Goal: Task Accomplishment & Management: Use online tool/utility

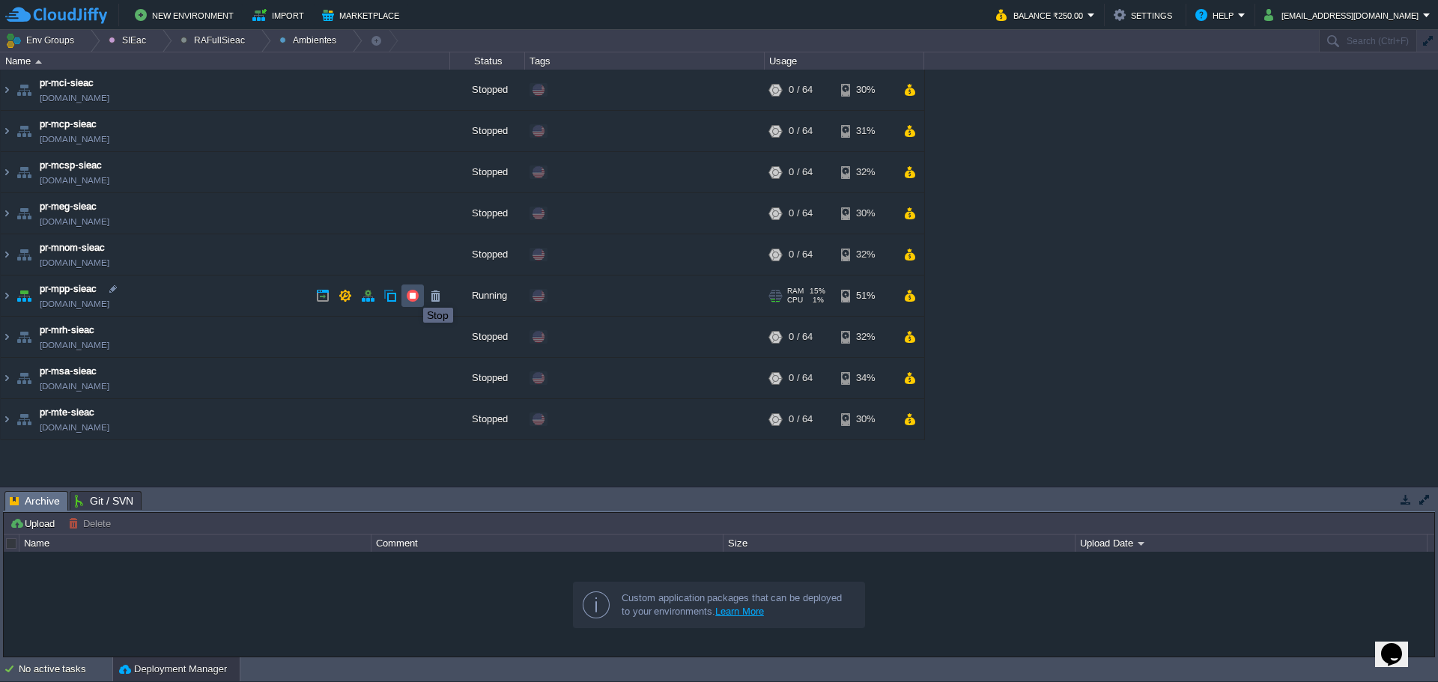
click at [412, 294] on button "button" at bounding box center [412, 295] width 13 height 13
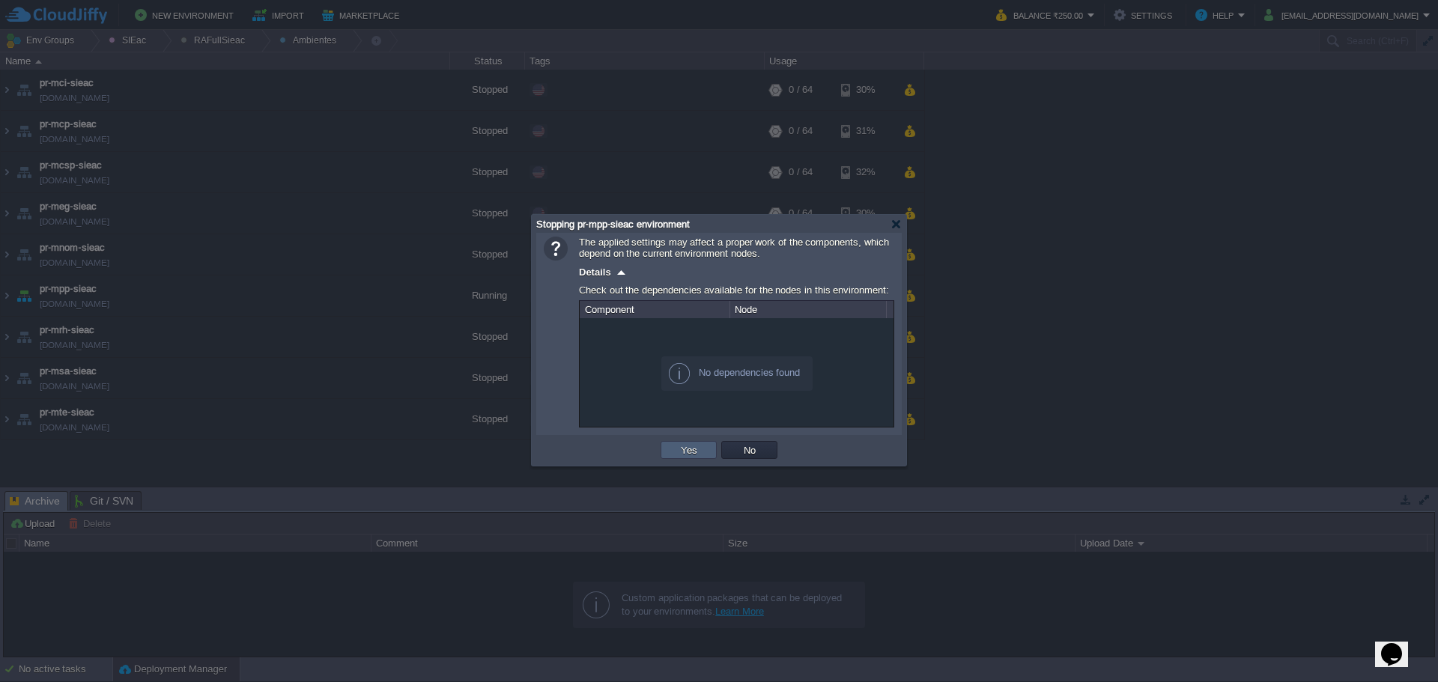
click at [680, 449] on button "Yes" at bounding box center [688, 449] width 25 height 13
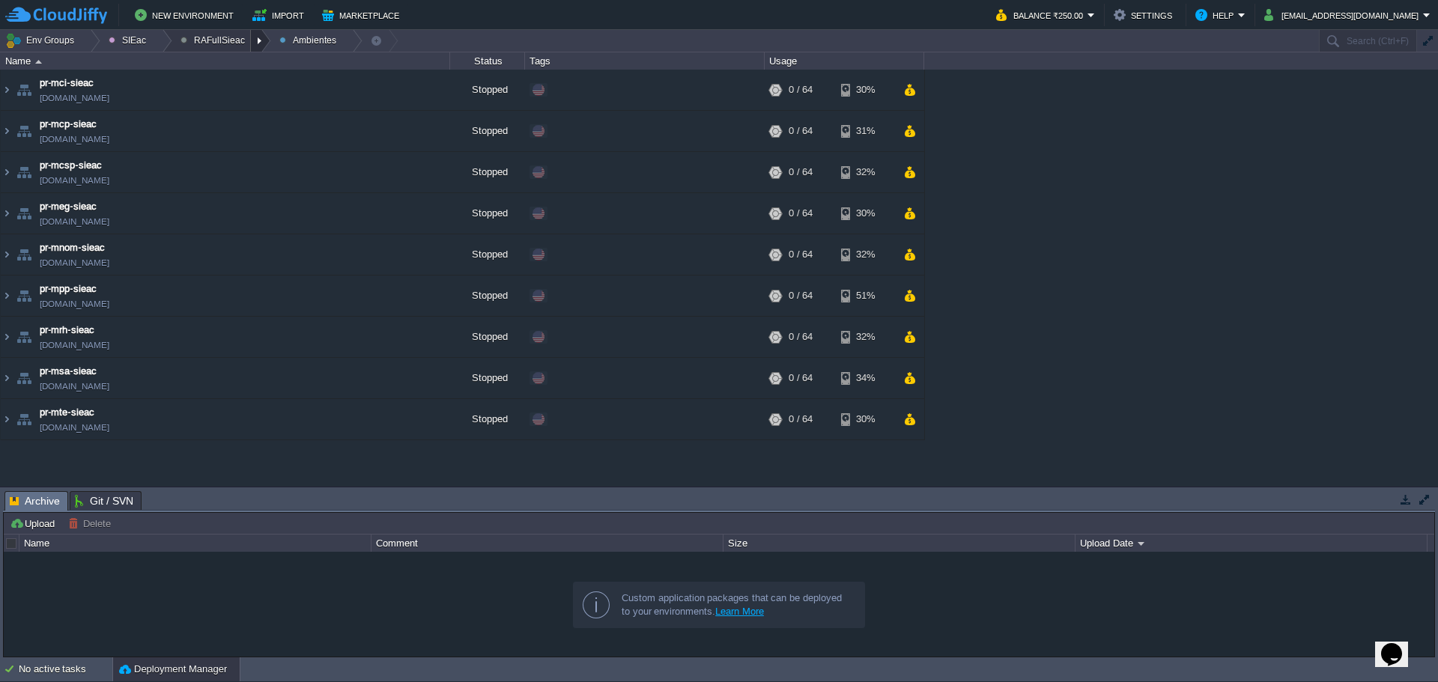
click at [251, 44] on div at bounding box center [261, 41] width 20 height 22
click at [226, 61] on span "Ambientes" at bounding box center [214, 63] width 46 height 11
click at [255, 28] on div "New Environment Import Marketplace Bonus ₹0.00 Upgrade Account Balance ₹250.00 …" at bounding box center [719, 15] width 1438 height 30
drag, startPoint x: 254, startPoint y: 35, endPoint x: 252, endPoint y: 46, distance: 10.6
click at [253, 37] on div at bounding box center [261, 41] width 20 height 22
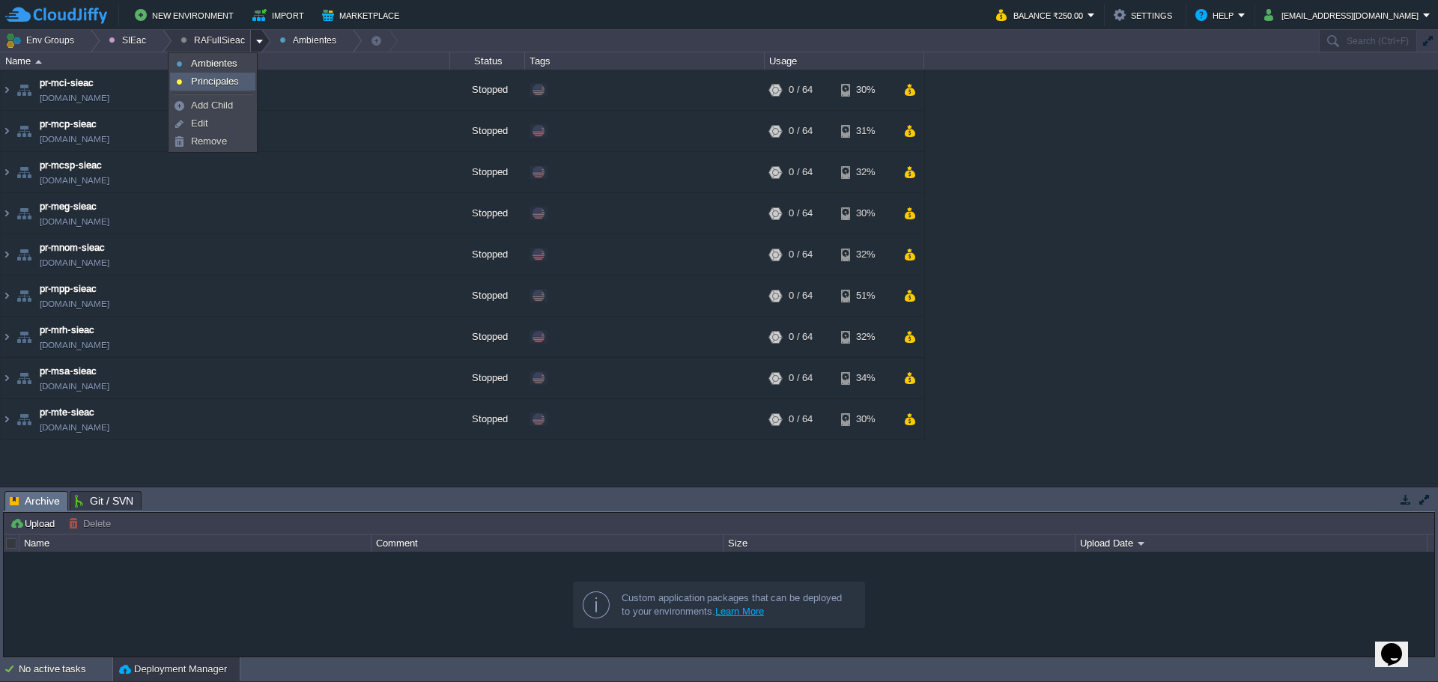
click at [234, 78] on span "Principales" at bounding box center [215, 81] width 48 height 11
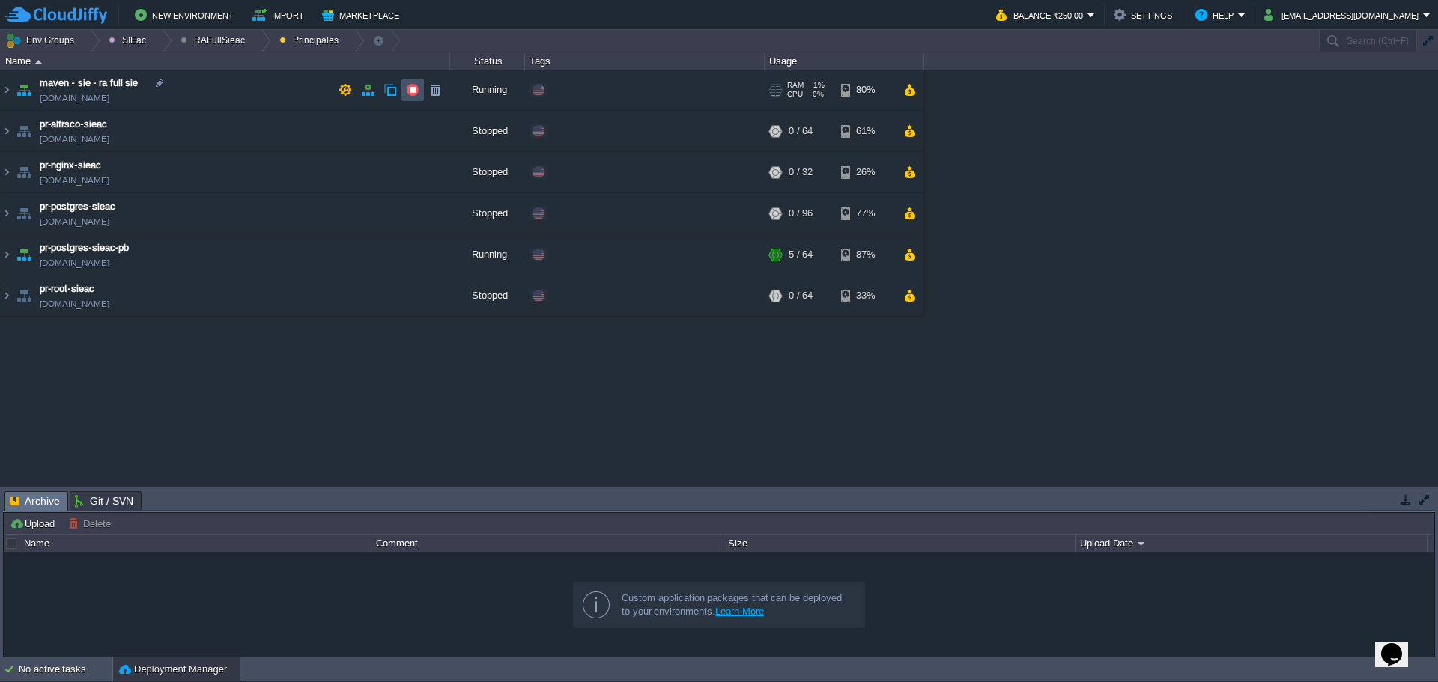
click at [411, 94] on button "button" at bounding box center [412, 89] width 13 height 13
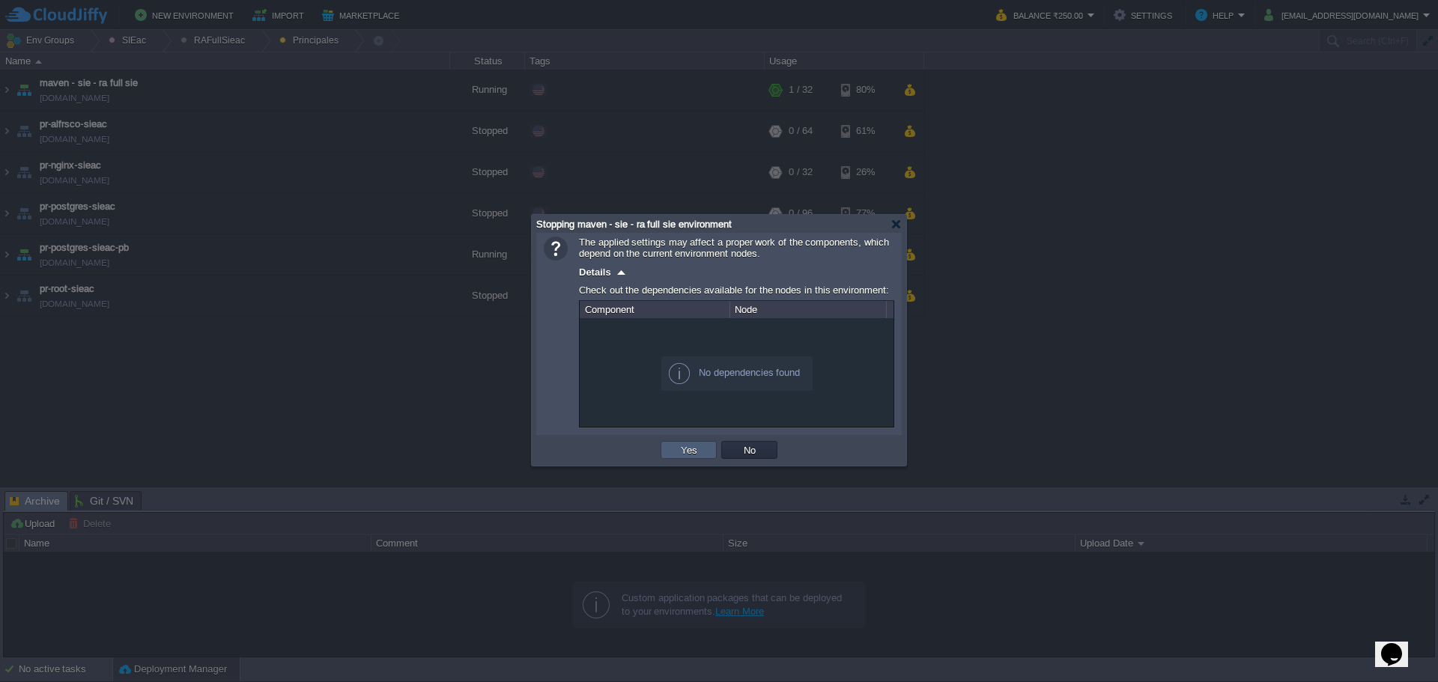
click at [688, 443] on td "Yes" at bounding box center [689, 450] width 56 height 18
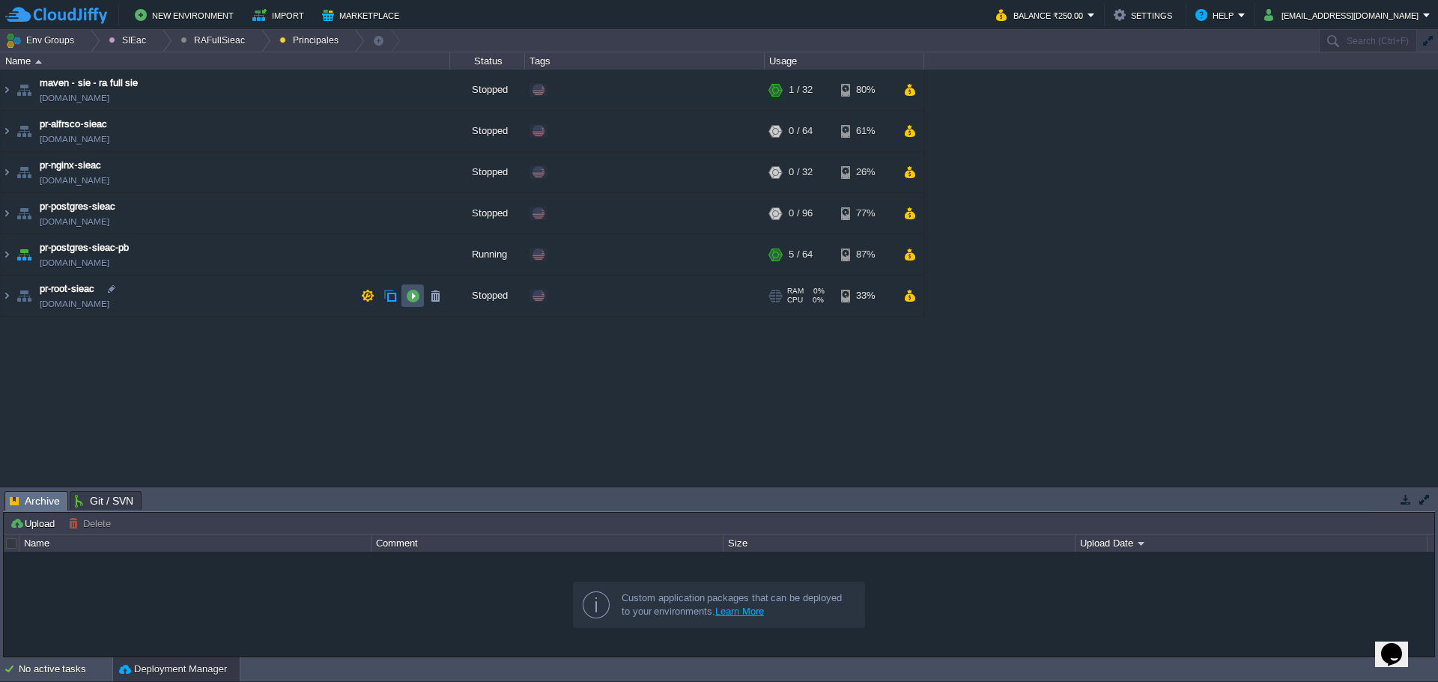
drag, startPoint x: 411, startPoint y: 255, endPoint x: 399, endPoint y: 446, distance: 190.6
click at [399, 446] on div "maven - sie - [GEOGRAPHIC_DATA][US_STATE] [DOMAIN_NAME] Running SIEac SIEac/BCS…" at bounding box center [719, 278] width 1438 height 416
click at [389, 438] on div "maven - sie - [GEOGRAPHIC_DATA][US_STATE] [DOMAIN_NAME] Running SIEac SIEac/BCS…" at bounding box center [719, 278] width 1438 height 416
